Goal: Entertainment & Leisure: Consume media (video, audio)

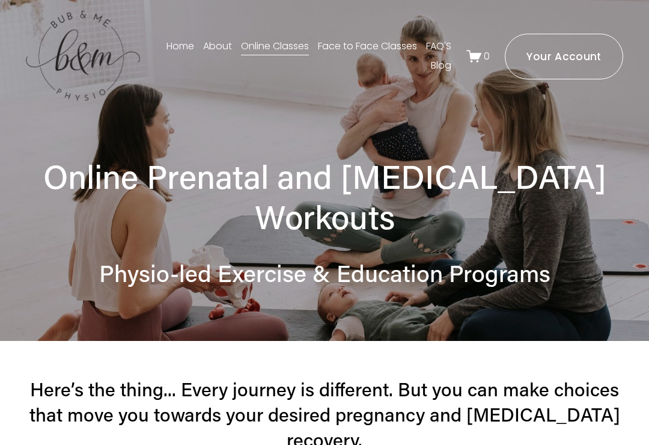
click at [567, 51] on ms-portal-inner "Your Account" at bounding box center [564, 56] width 75 height 14
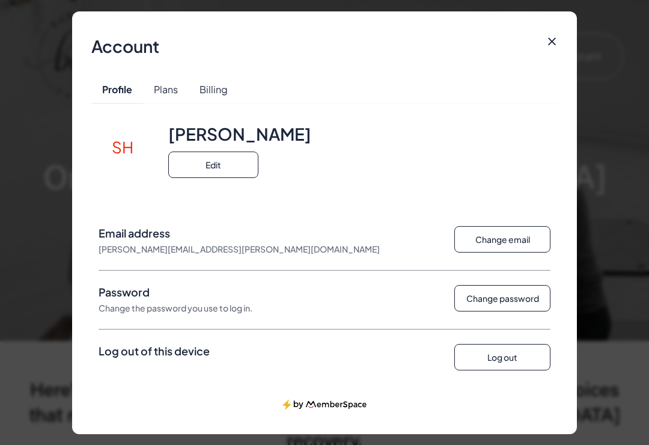
click at [560, 38] on ms-button at bounding box center [552, 42] width 21 height 22
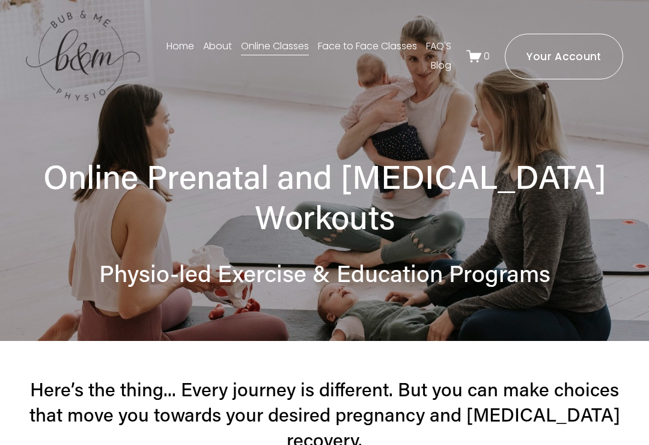
click at [569, 60] on ms-portal-inner "Your Account" at bounding box center [564, 56] width 75 height 14
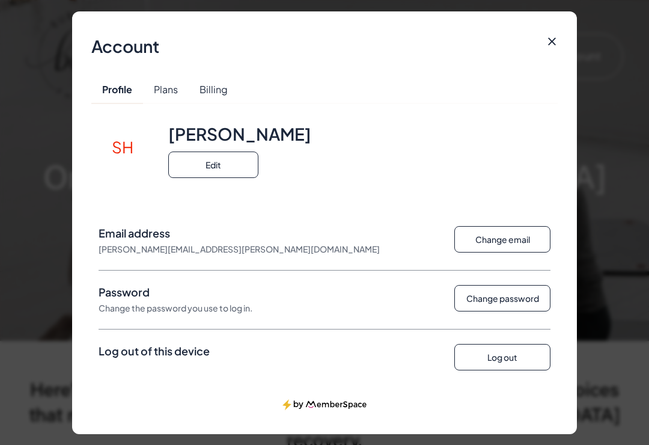
click at [165, 92] on ms-button "Plans" at bounding box center [166, 89] width 46 height 27
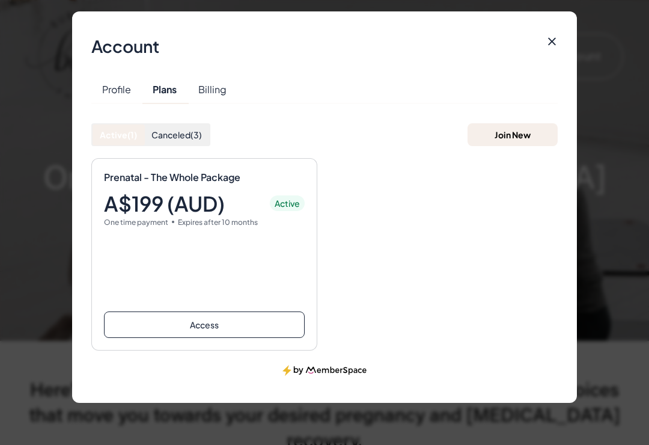
click at [231, 323] on ms-button "Access" at bounding box center [204, 324] width 201 height 26
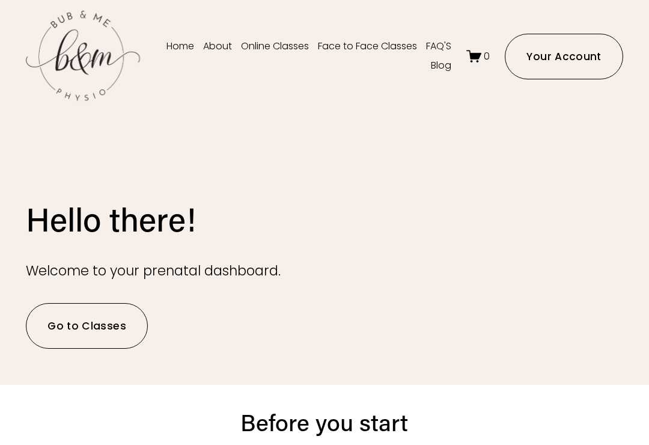
click at [90, 330] on link "Go to Classes" at bounding box center [87, 326] width 122 height 46
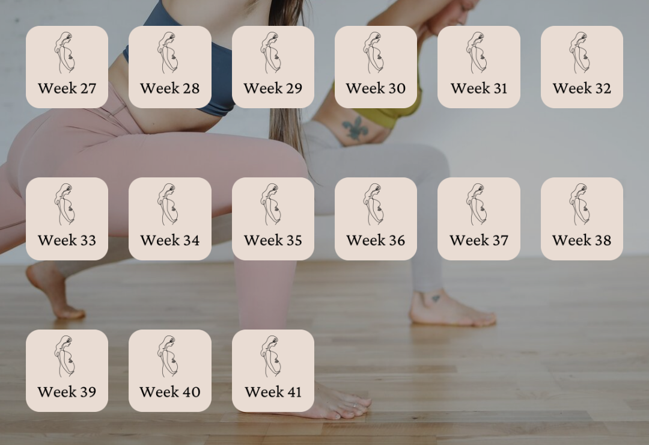
scroll to position [1371, 0]
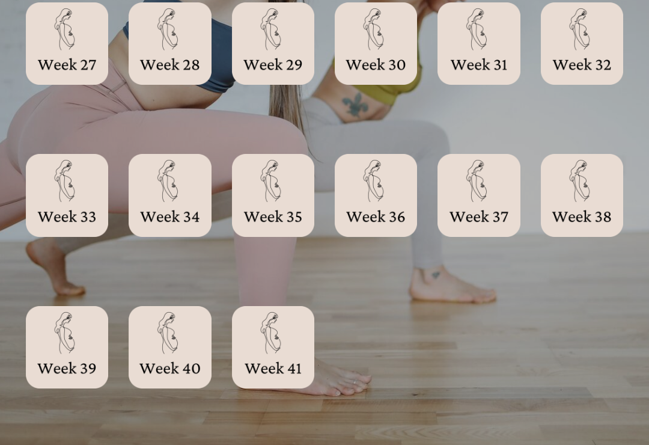
click at [589, 201] on div at bounding box center [582, 195] width 82 height 82
